Goal: Information Seeking & Learning: Learn about a topic

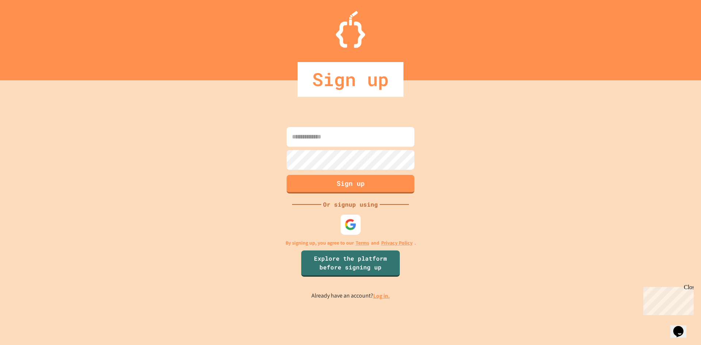
click at [351, 224] on img at bounding box center [351, 224] width 12 height 12
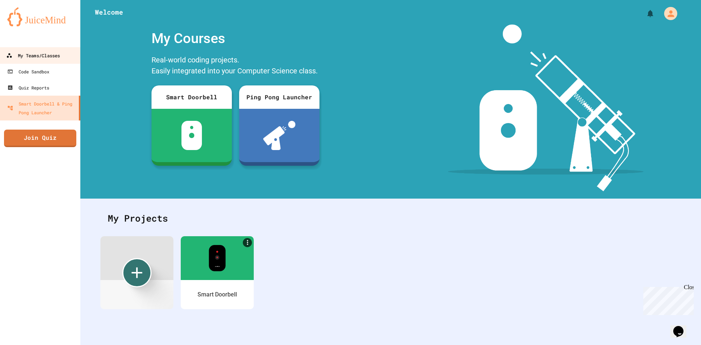
click at [33, 62] on link "My Teams/Classes" at bounding box center [40, 55] width 83 height 16
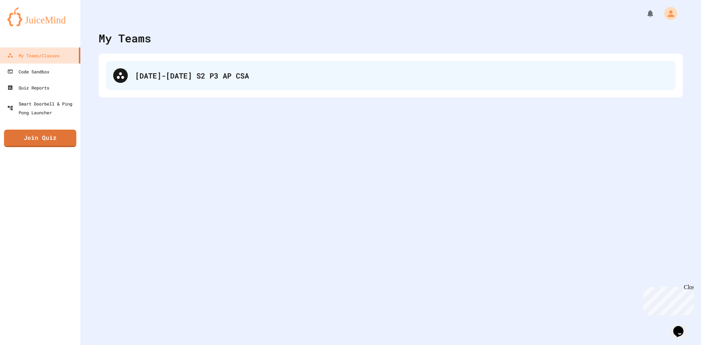
click at [144, 65] on div "[DATE]-[DATE] S2 P3 AP CSA" at bounding box center [391, 75] width 570 height 29
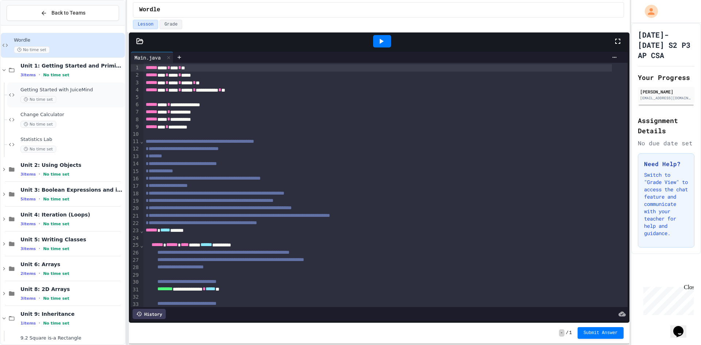
click at [81, 94] on div "Getting Started with JuiceMind No time set" at bounding box center [71, 95] width 103 height 16
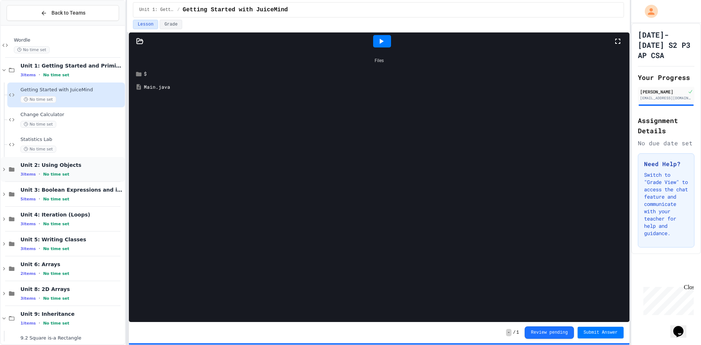
click at [75, 172] on div "3 items • No time set" at bounding box center [71, 174] width 103 height 6
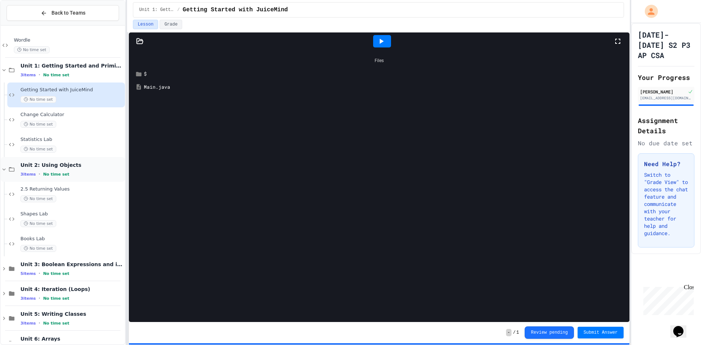
click at [81, 162] on span "Unit 2: Using Objects" at bounding box center [71, 165] width 103 height 7
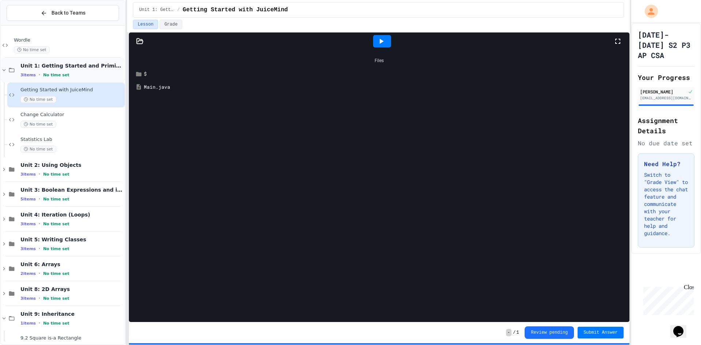
click at [61, 79] on div "Unit 1: Getting Started and Primitive Types 3 items • No time set" at bounding box center [63, 70] width 124 height 25
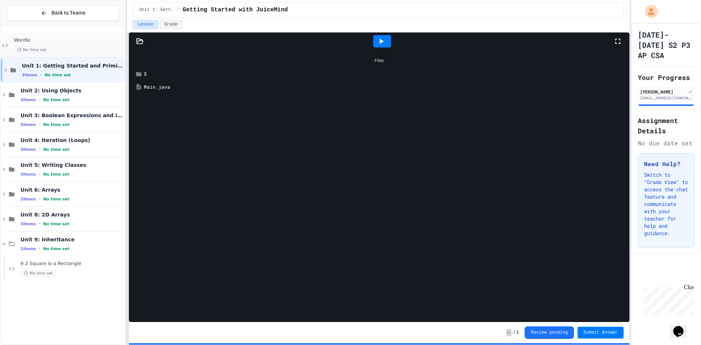
click at [11, 47] on div "Wordle No time set" at bounding box center [63, 45] width 124 height 25
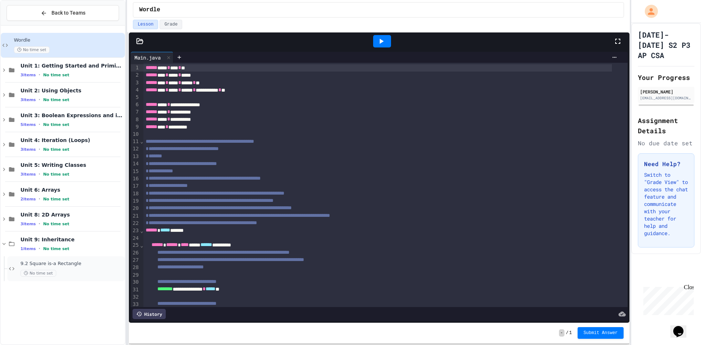
click at [78, 271] on div "No time set" at bounding box center [71, 273] width 103 height 7
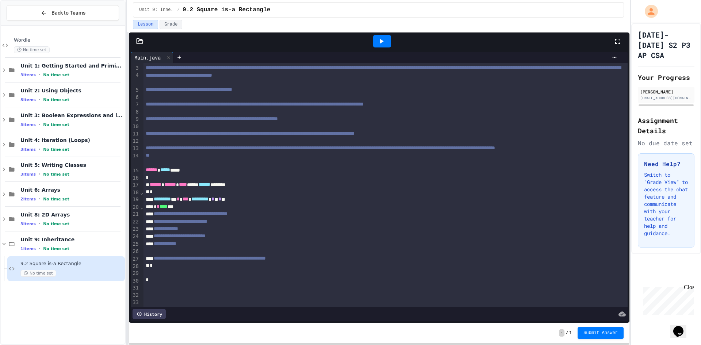
scroll to position [33, 0]
click at [76, 89] on span "Unit 2: Using Objects" at bounding box center [71, 90] width 103 height 7
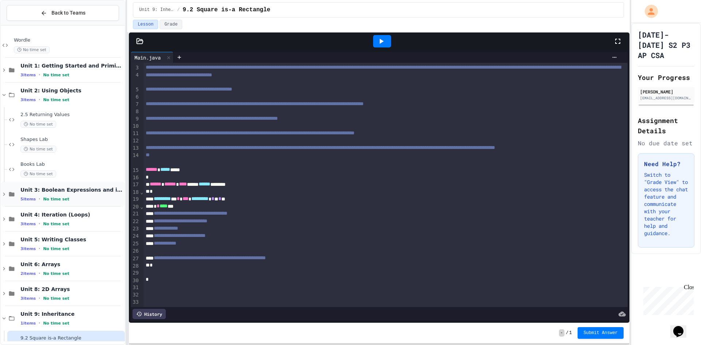
click at [81, 199] on div "5 items • No time set" at bounding box center [71, 199] width 103 height 6
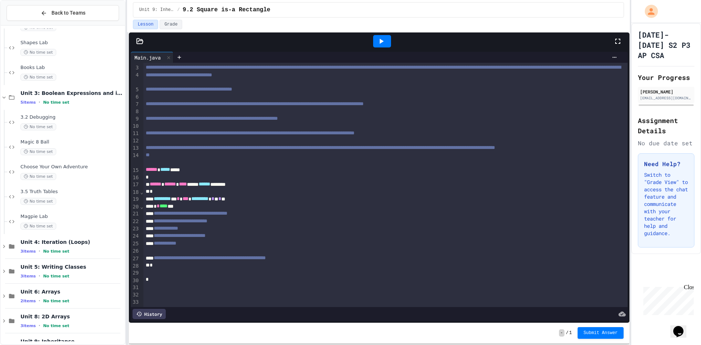
scroll to position [110, 0]
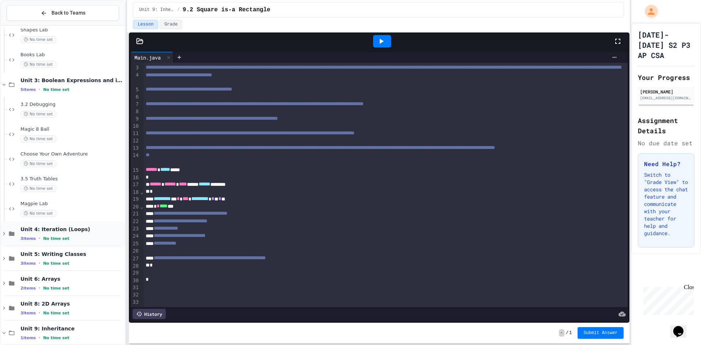
click at [91, 232] on span "Unit 4: Iteration (Loops)" at bounding box center [71, 229] width 103 height 7
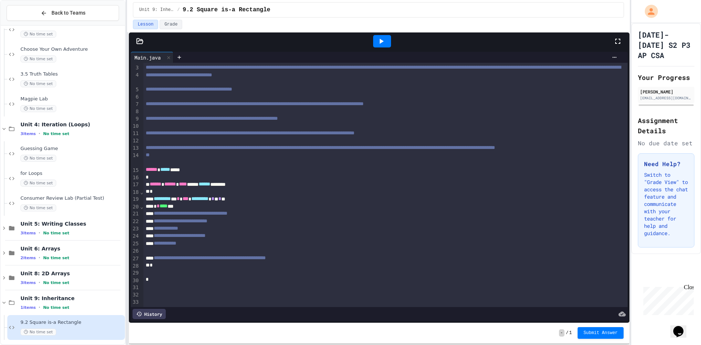
scroll to position [217, 0]
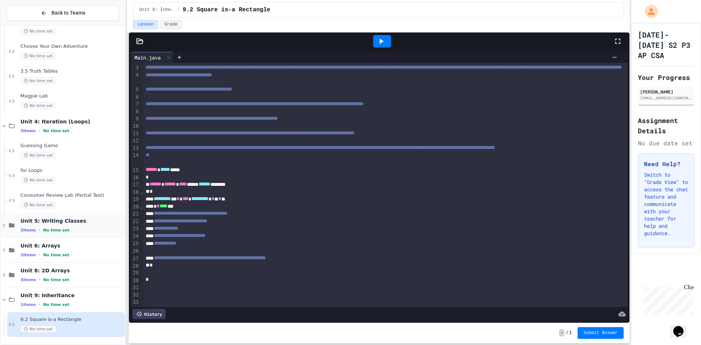
click at [68, 223] on span "Unit 5: Writing Classes" at bounding box center [71, 221] width 103 height 7
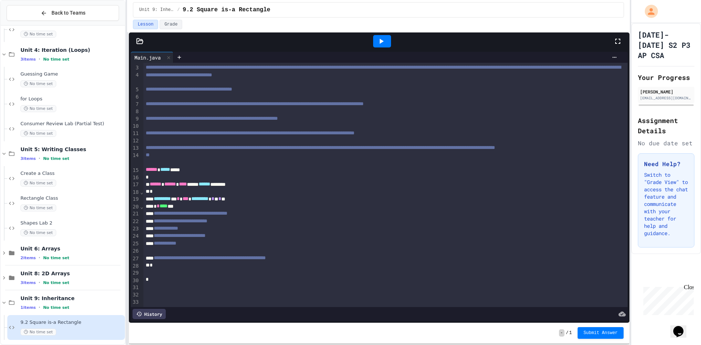
scroll to position [292, 0]
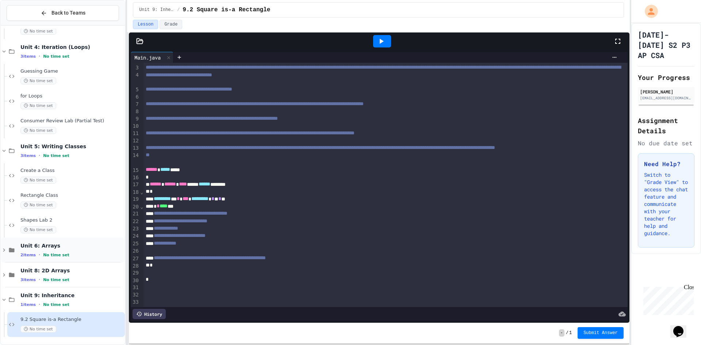
click at [74, 256] on div "2 items • No time set" at bounding box center [71, 255] width 103 height 6
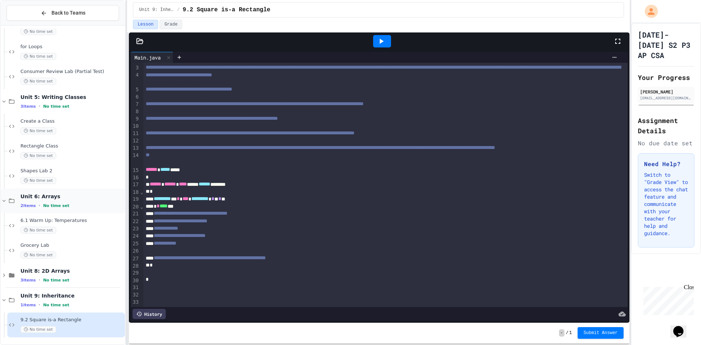
scroll to position [341, 0]
click at [74, 284] on div "Unit 8: 2D Arrays 3 items • No time set" at bounding box center [63, 275] width 124 height 25
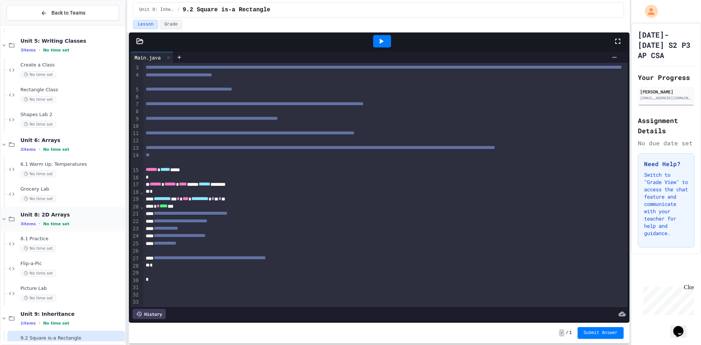
scroll to position [416, 0]
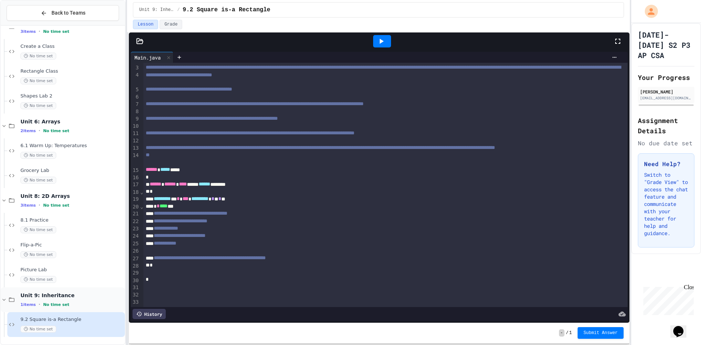
click at [78, 304] on div "1 items • No time set" at bounding box center [71, 305] width 103 height 6
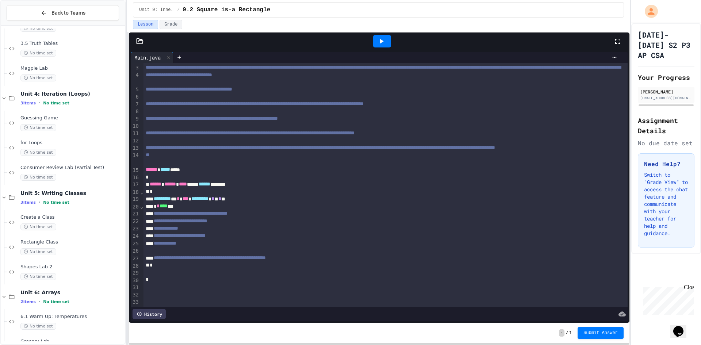
scroll to position [0, 0]
